Goal: Navigation & Orientation: Find specific page/section

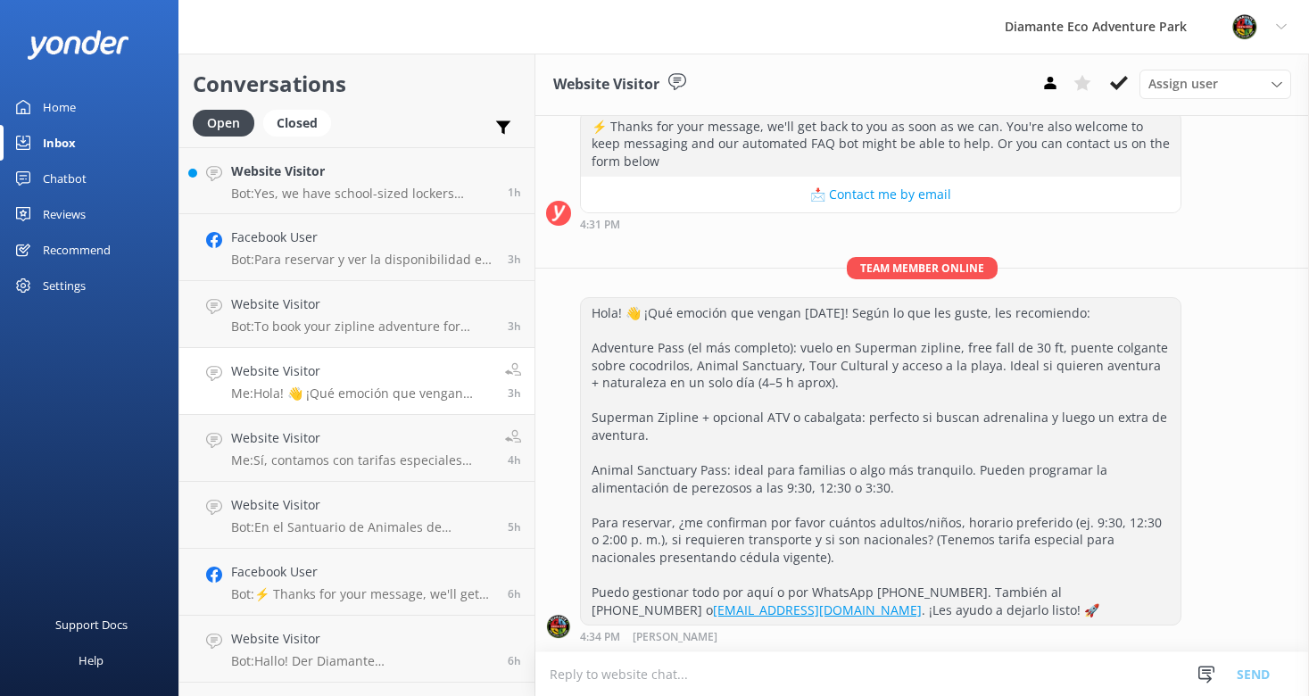
click at [82, 100] on link "Home" at bounding box center [89, 107] width 178 height 36
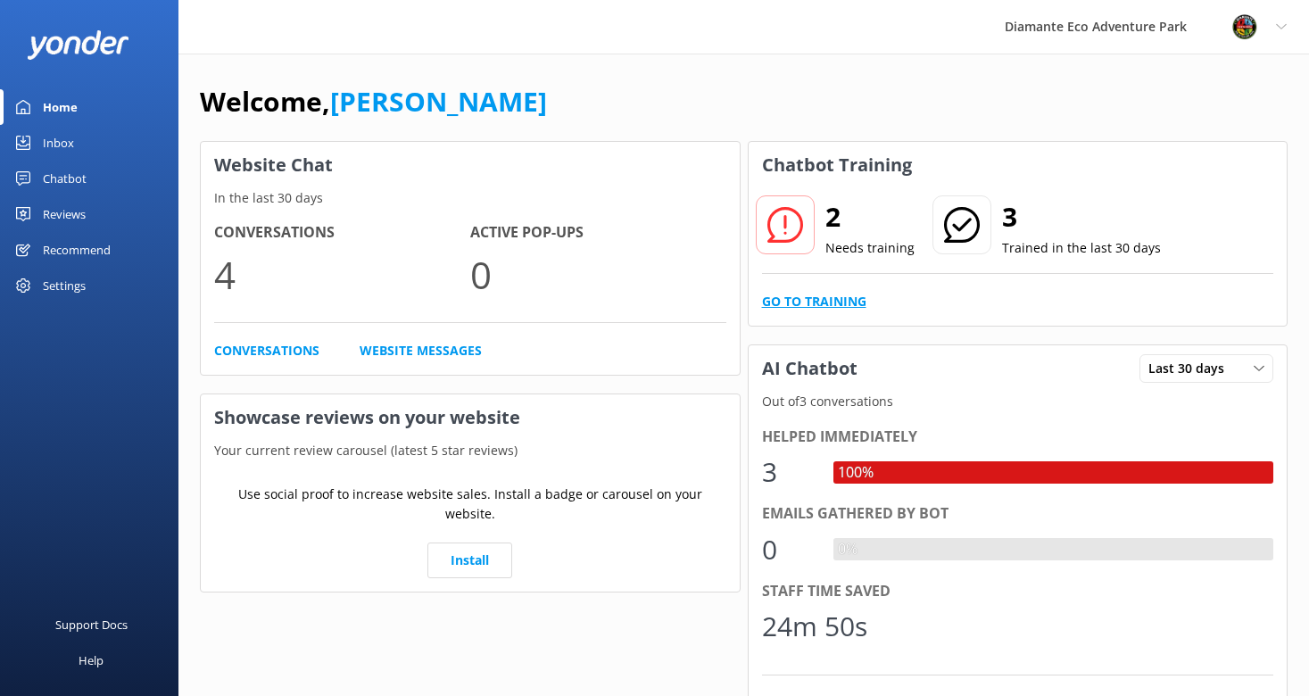
click at [830, 300] on link "Go to Training" at bounding box center [814, 302] width 104 height 20
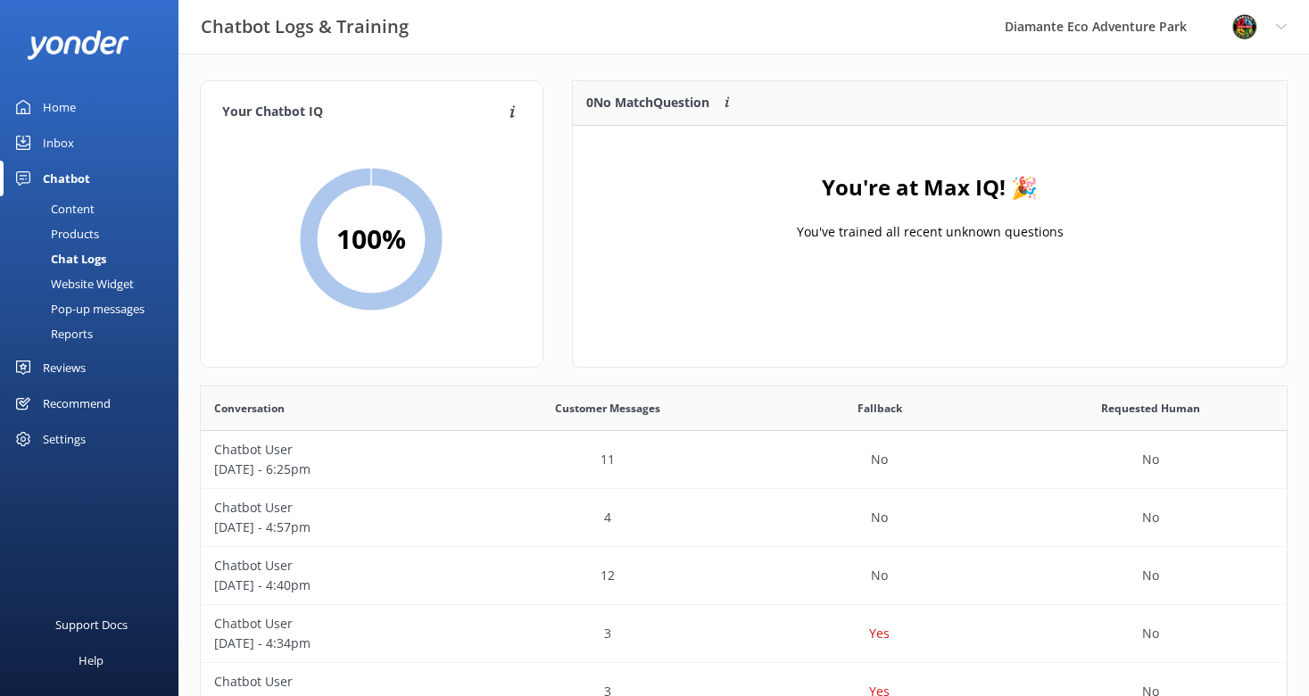
click at [51, 124] on div "Home" at bounding box center [59, 107] width 33 height 36
